Goal: Information Seeking & Learning: Learn about a topic

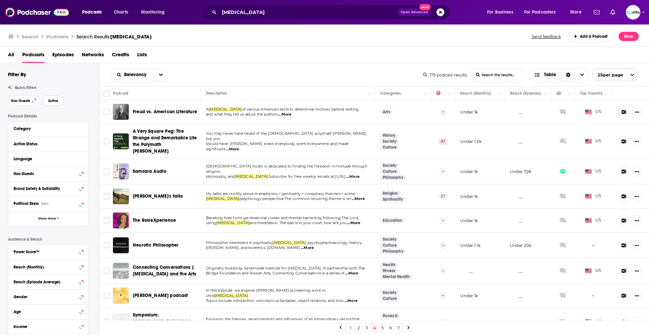
click at [56, 102] on span "Active" at bounding box center [53, 101] width 10 height 4
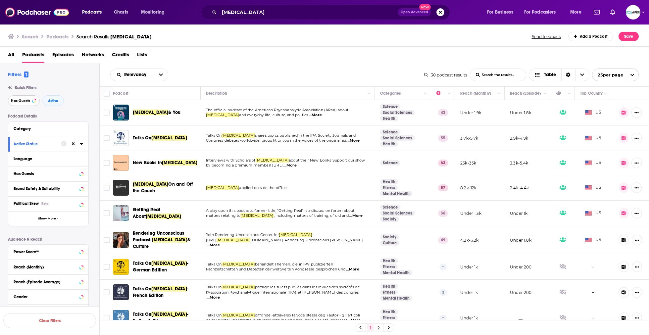
click at [31, 105] on button "Has Guests" at bounding box center [24, 100] width 32 height 11
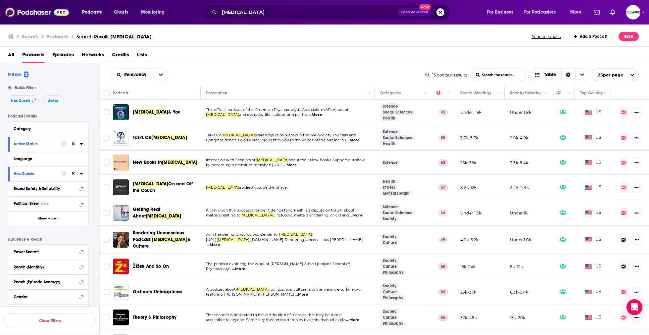
click at [220, 242] on span "...More" at bounding box center [213, 244] width 13 height 5
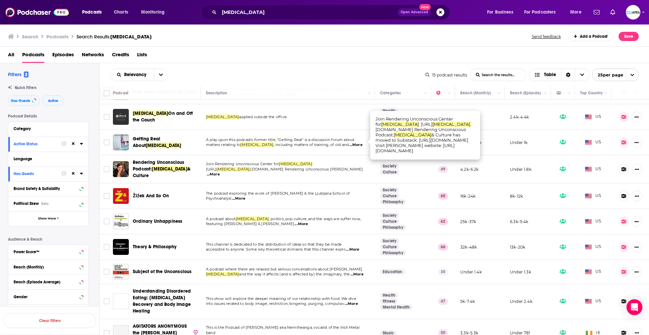
scroll to position [154, 0]
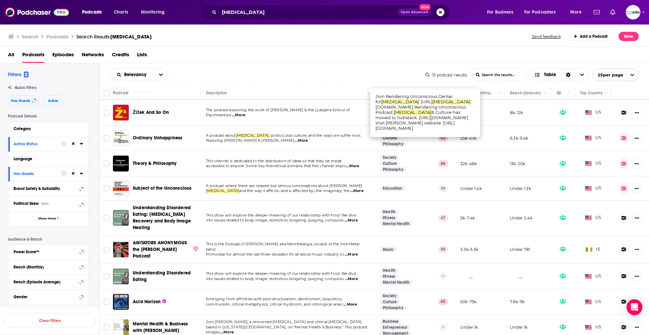
click at [306, 66] on div "Relevancy List Search Input Search the results... Table 15 podcast results List…" at bounding box center [375, 74] width 550 height 23
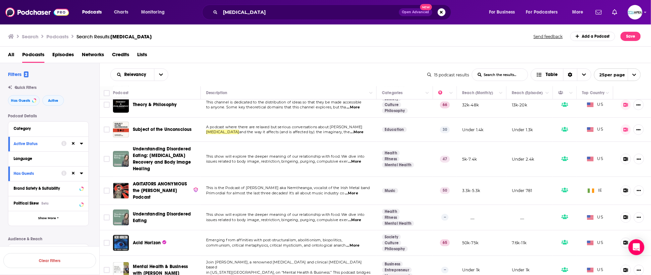
scroll to position [213, 0]
click at [267, 12] on input "[MEDICAL_DATA]" at bounding box center [309, 12] width 178 height 11
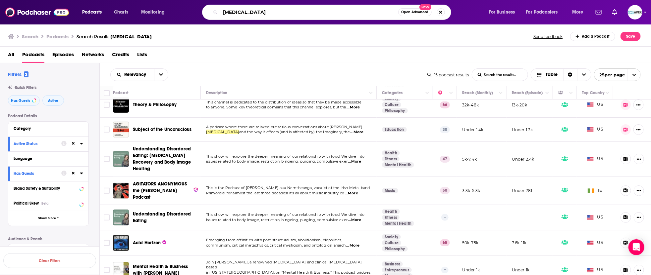
drag, startPoint x: 265, startPoint y: 11, endPoint x: 202, endPoint y: 11, distance: 63.2
click at [202, 11] on div "psychoanalysis Open Advanced New" at bounding box center [333, 12] width 298 height 15
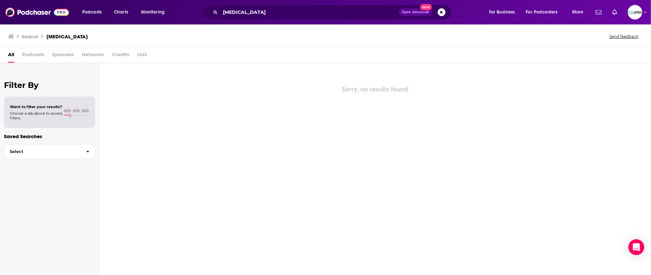
click at [266, 18] on div "psychologist Open Advanced New" at bounding box center [326, 12] width 249 height 15
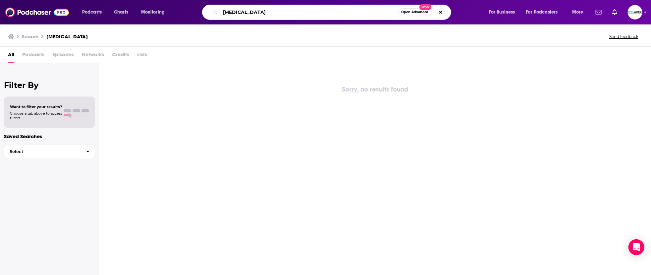
click at [260, 13] on input "psychologist" at bounding box center [309, 12] width 178 height 11
type input "psychology"
click at [225, 11] on input "psychology" at bounding box center [309, 12] width 178 height 11
click at [268, 11] on input "psychology" at bounding box center [309, 12] width 178 height 11
click at [95, 13] on span "Podcasts" at bounding box center [92, 12] width 20 height 9
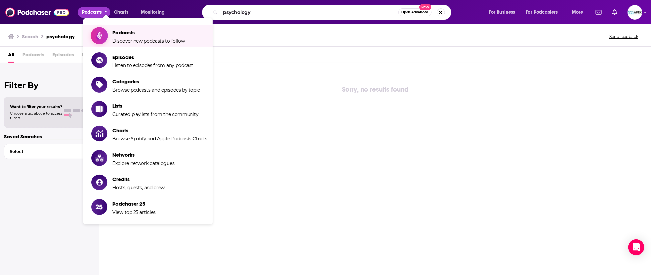
click at [117, 41] on span "Discover new podcasts to follow" at bounding box center [148, 41] width 73 height 6
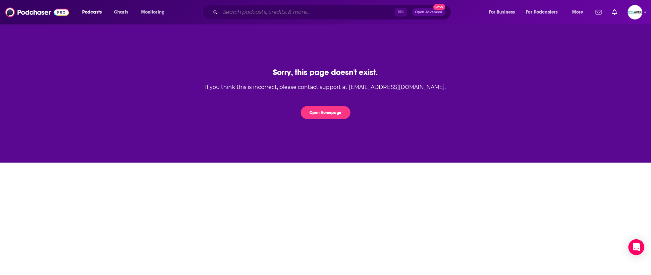
click at [309, 13] on input "Search podcasts, credits, & more..." at bounding box center [307, 12] width 174 height 11
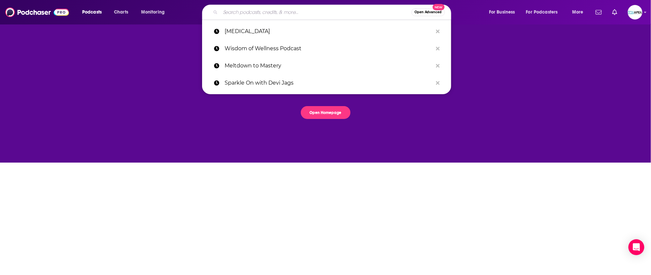
click at [102, 71] on div "Sorry, this page doesn't exist. If you think this is incorrect, please contact …" at bounding box center [325, 93] width 651 height 139
